Goal: Task Accomplishment & Management: Manage account settings

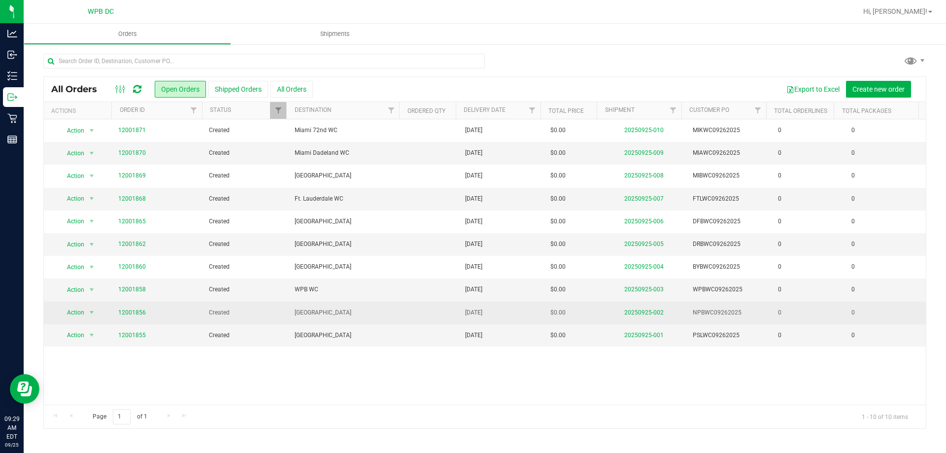
click at [146, 312] on span "12001856" at bounding box center [157, 312] width 79 height 9
click at [139, 312] on link "12001856" at bounding box center [132, 312] width 28 height 9
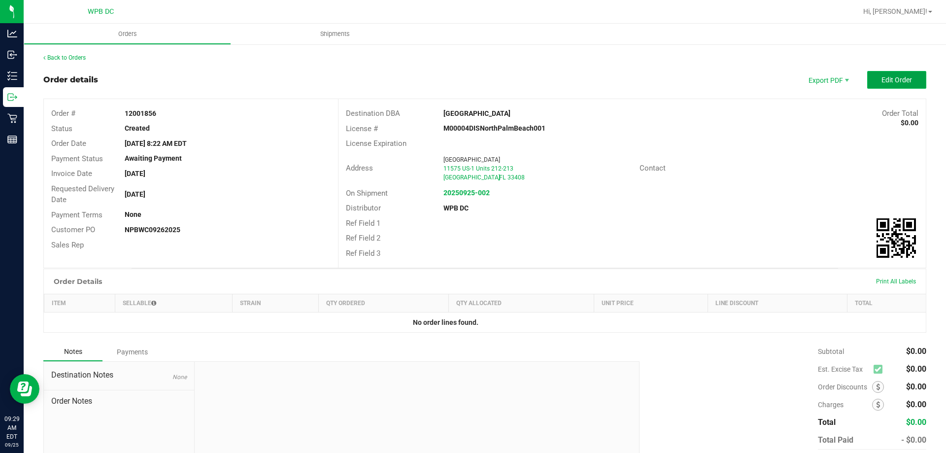
click at [898, 81] on span "Edit Order" at bounding box center [897, 80] width 31 height 8
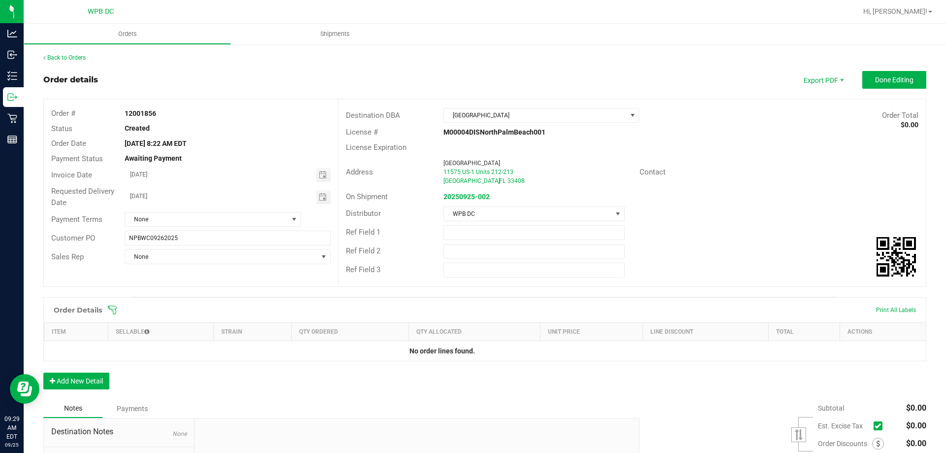
click at [115, 310] on icon at bounding box center [112, 310] width 10 height 10
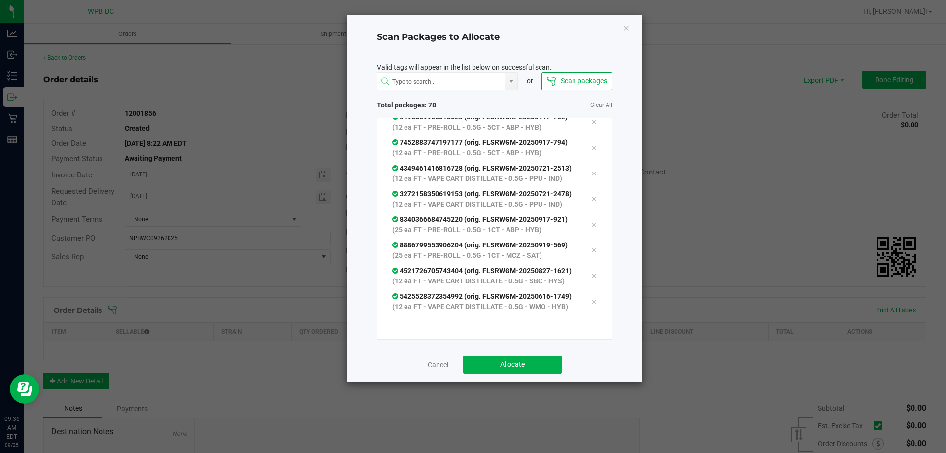
scroll to position [2434, 0]
click at [517, 360] on button "Allocate" at bounding box center [512, 365] width 99 height 18
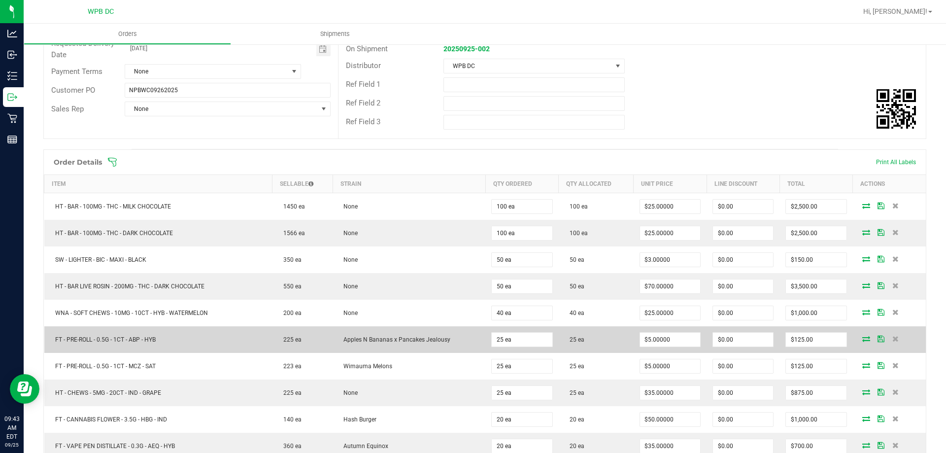
scroll to position [197, 0]
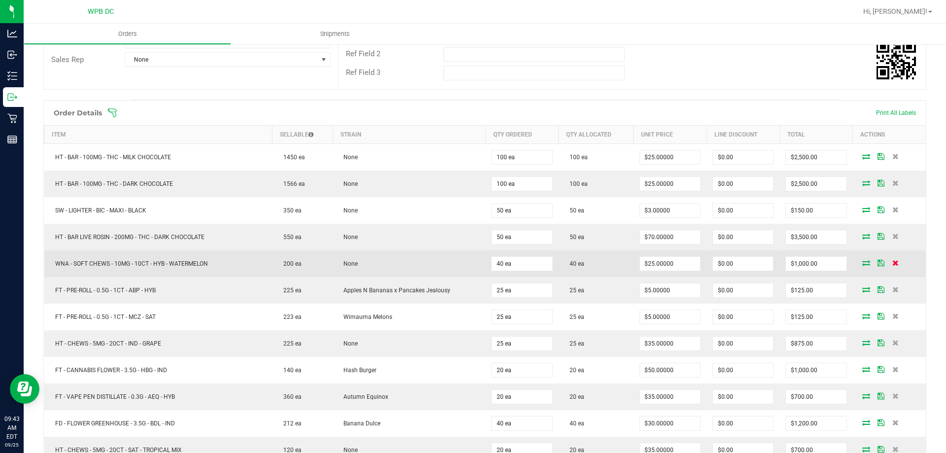
click at [892, 263] on icon at bounding box center [895, 263] width 6 height 6
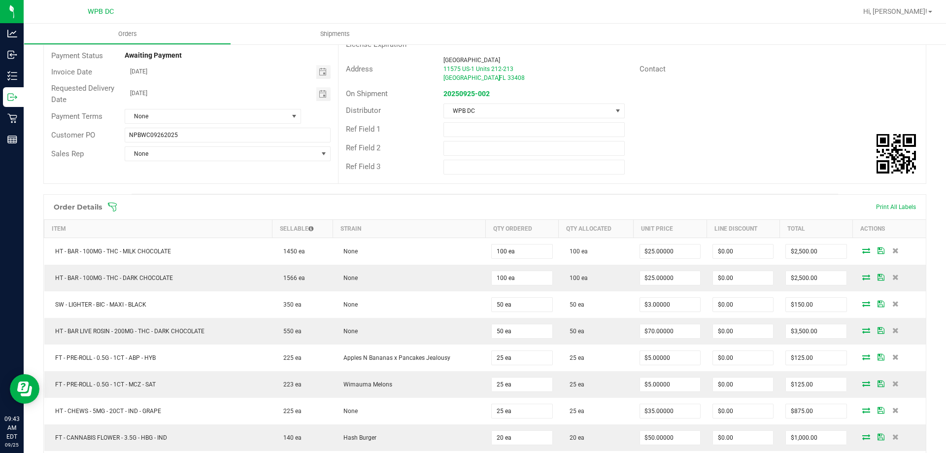
scroll to position [99, 0]
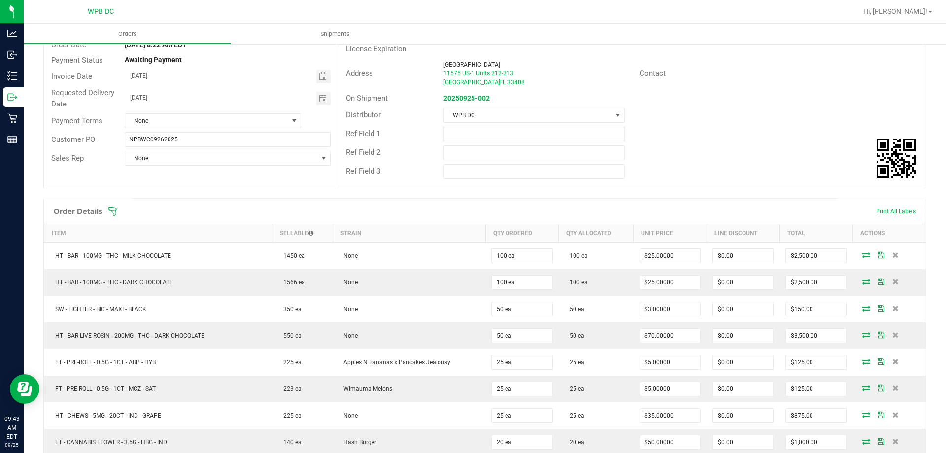
click at [117, 212] on icon at bounding box center [112, 211] width 10 height 10
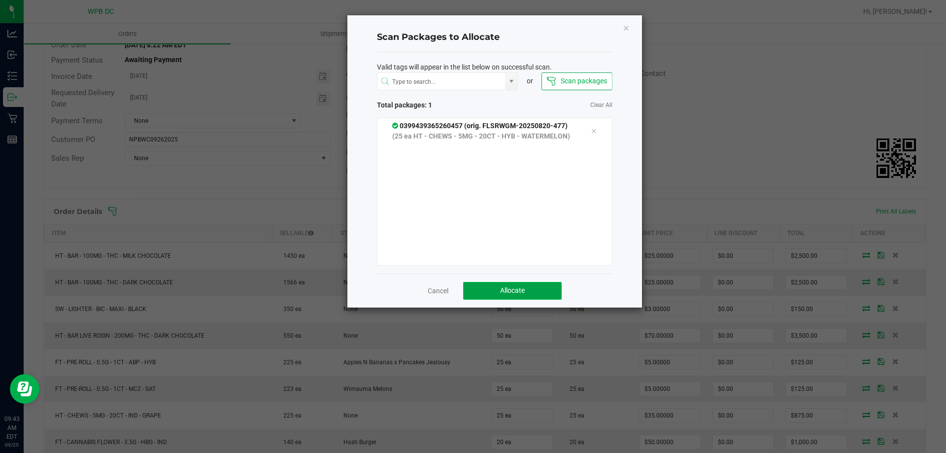
click at [506, 293] on span "Allocate" at bounding box center [512, 290] width 25 height 8
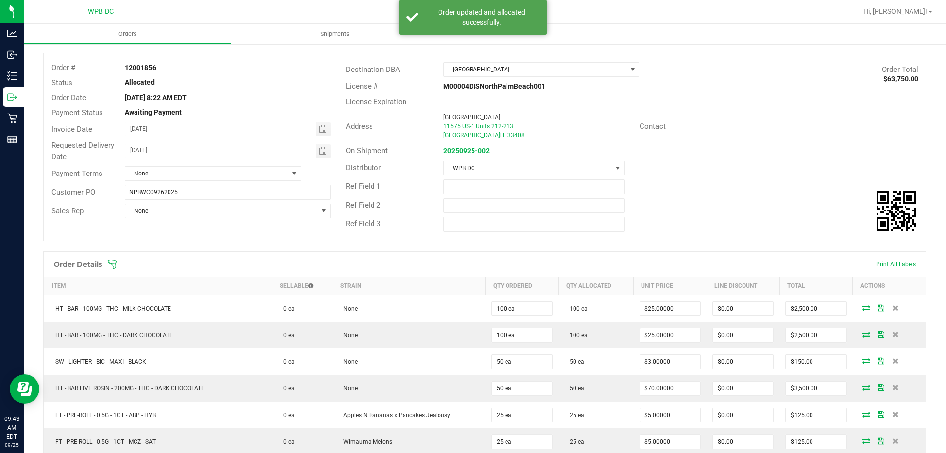
scroll to position [0, 0]
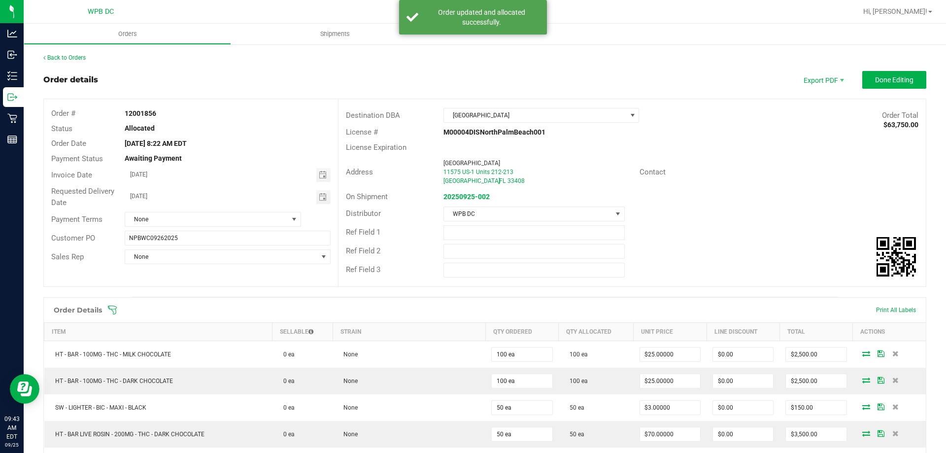
click at [875, 89] on outbound-order-header "Order details Export PDF Done Editing Order # 12001856 Status Allocated Order D…" at bounding box center [484, 184] width 883 height 226
click at [882, 81] on span "Done Editing" at bounding box center [894, 80] width 38 height 8
